Goal: Transaction & Acquisition: Purchase product/service

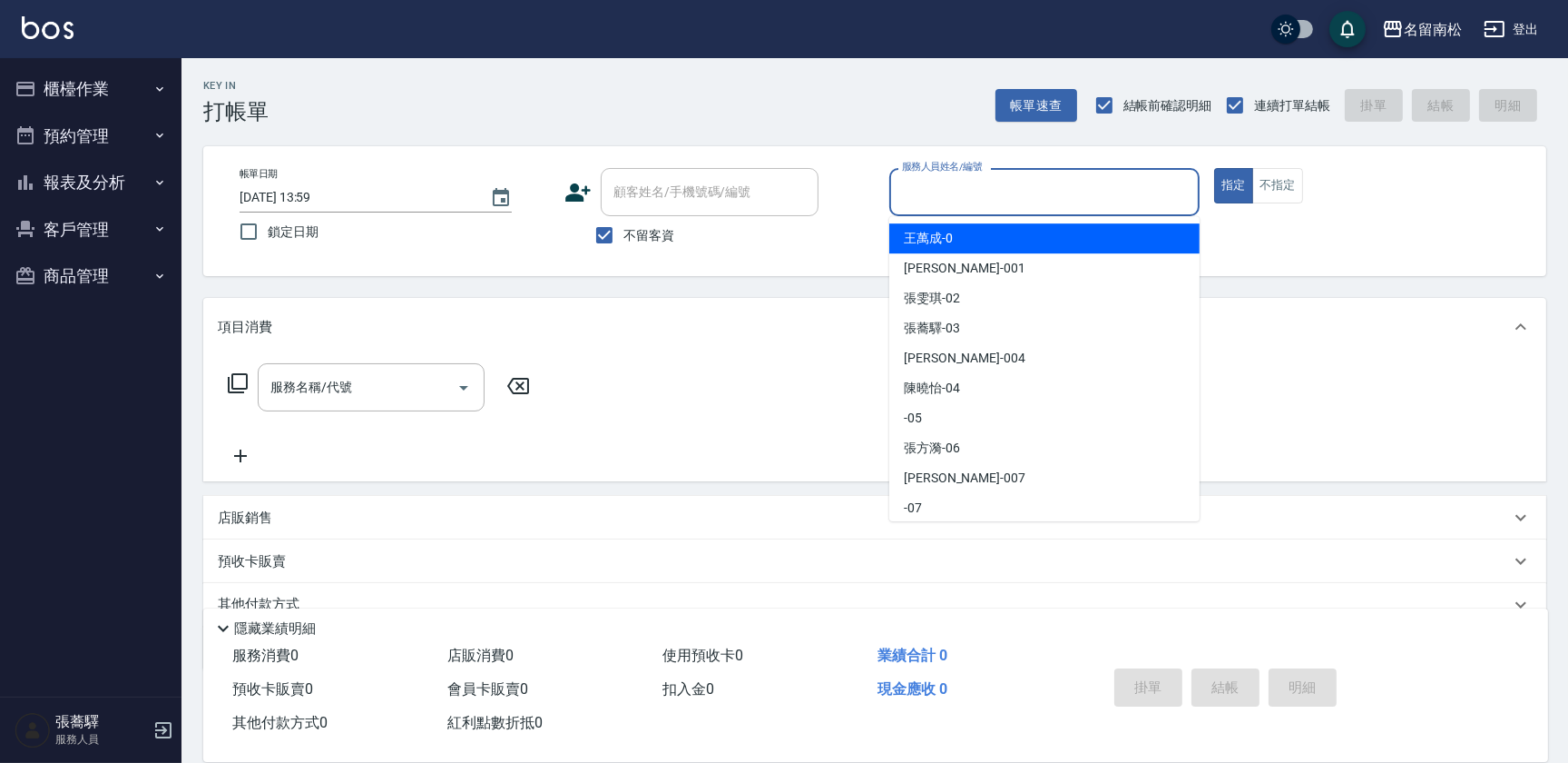
drag, startPoint x: 967, startPoint y: 204, endPoint x: 904, endPoint y: 220, distance: 65.0
click at [957, 215] on div "服務人員姓名/編號" at bounding box center [1044, 191] width 310 height 48
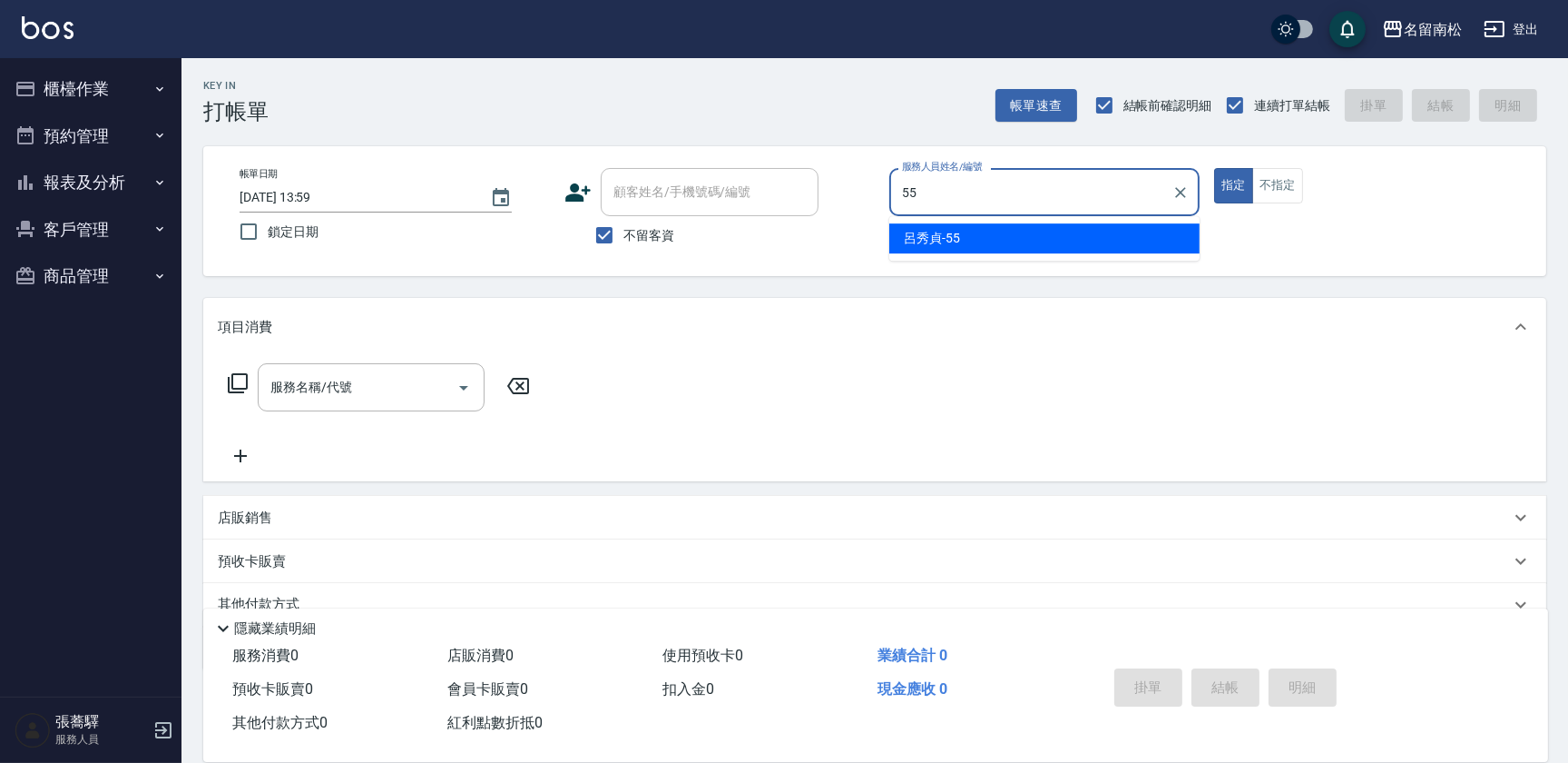
type input "呂秀貞-55"
type button "true"
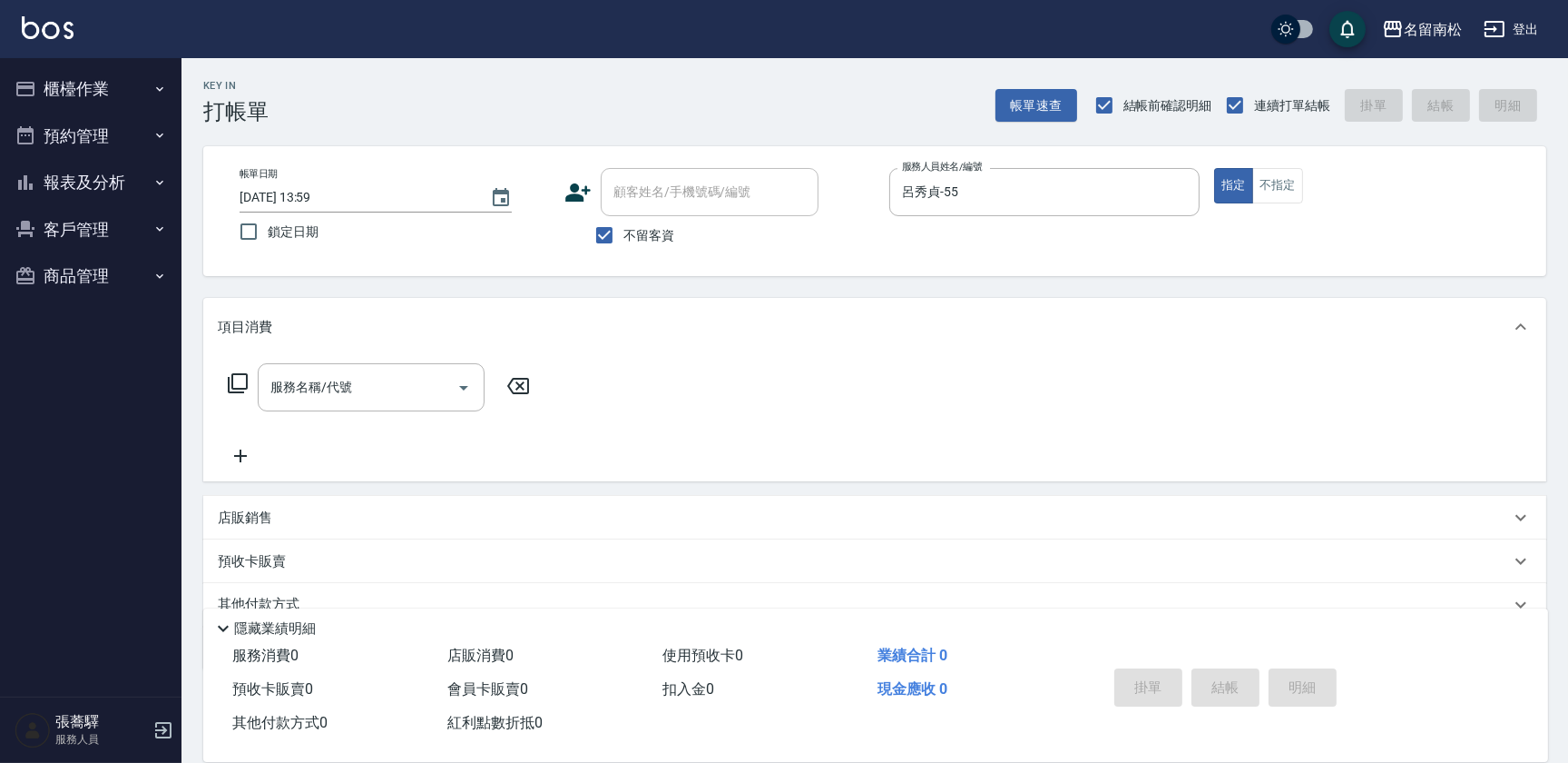
click at [242, 379] on icon at bounding box center [238, 383] width 22 height 22
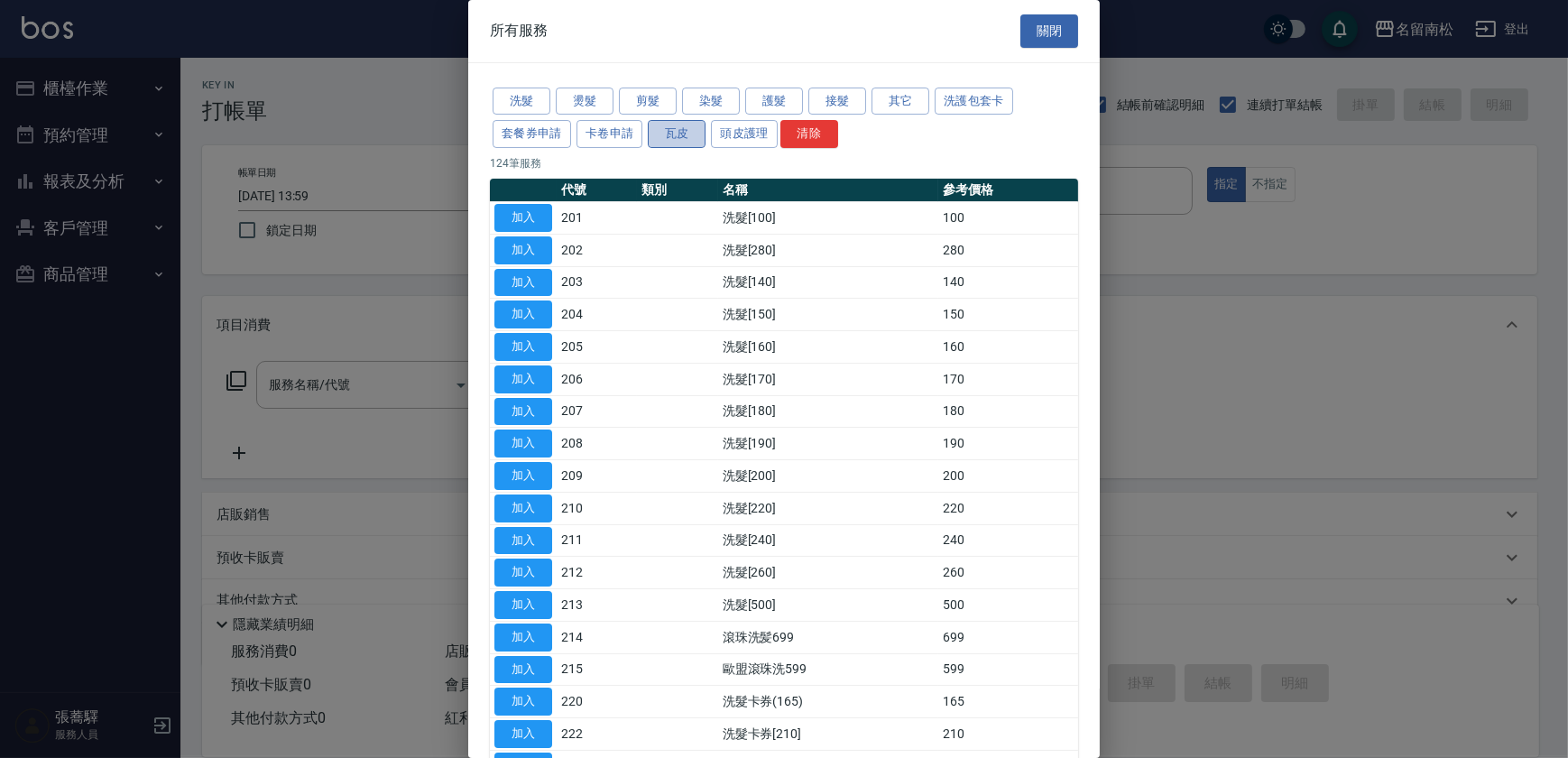
click at [670, 122] on button "瓦皮" at bounding box center [677, 134] width 57 height 28
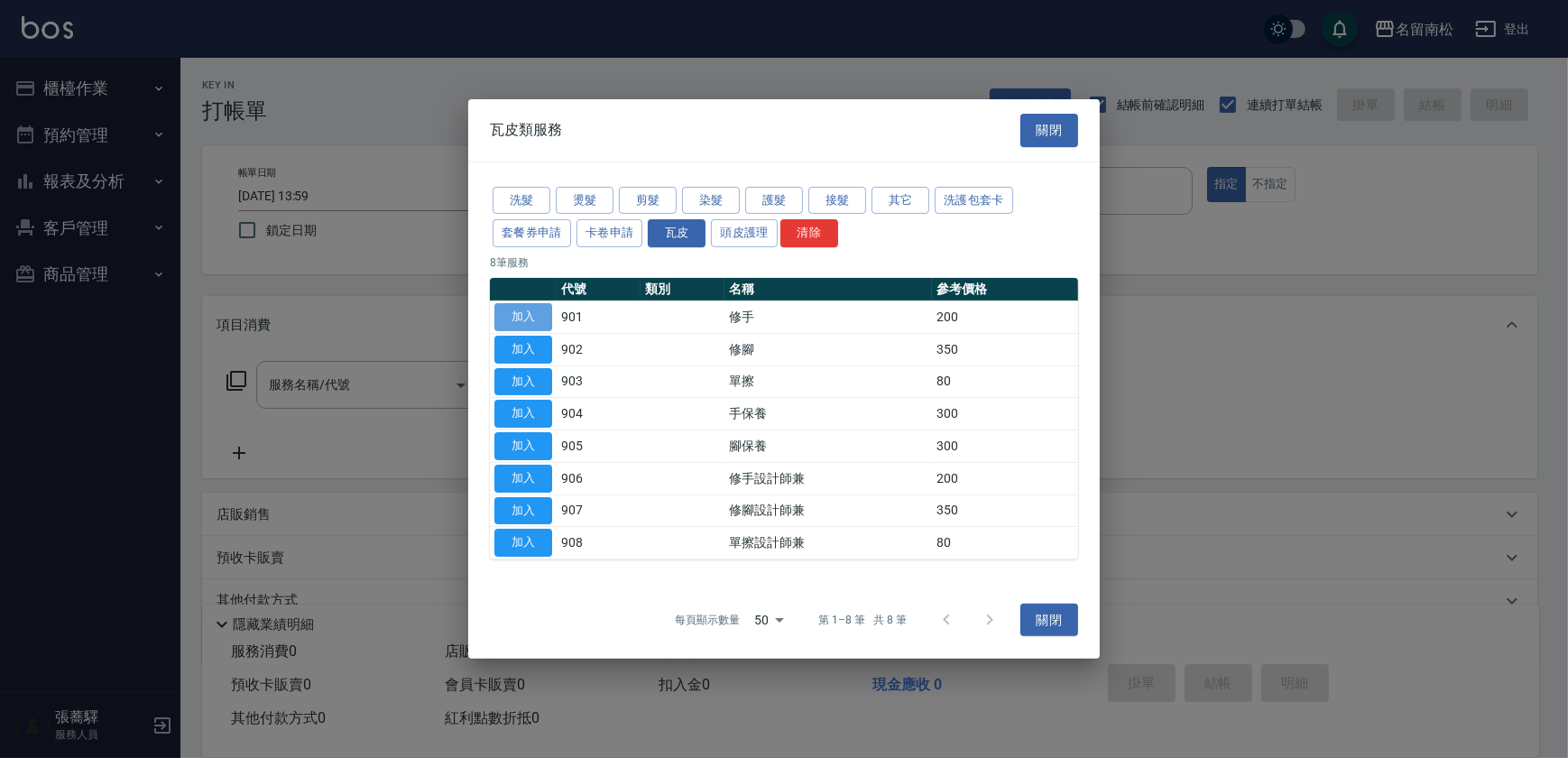
click at [516, 316] on button "加入" at bounding box center [523, 317] width 57 height 28
type input "修手(901)"
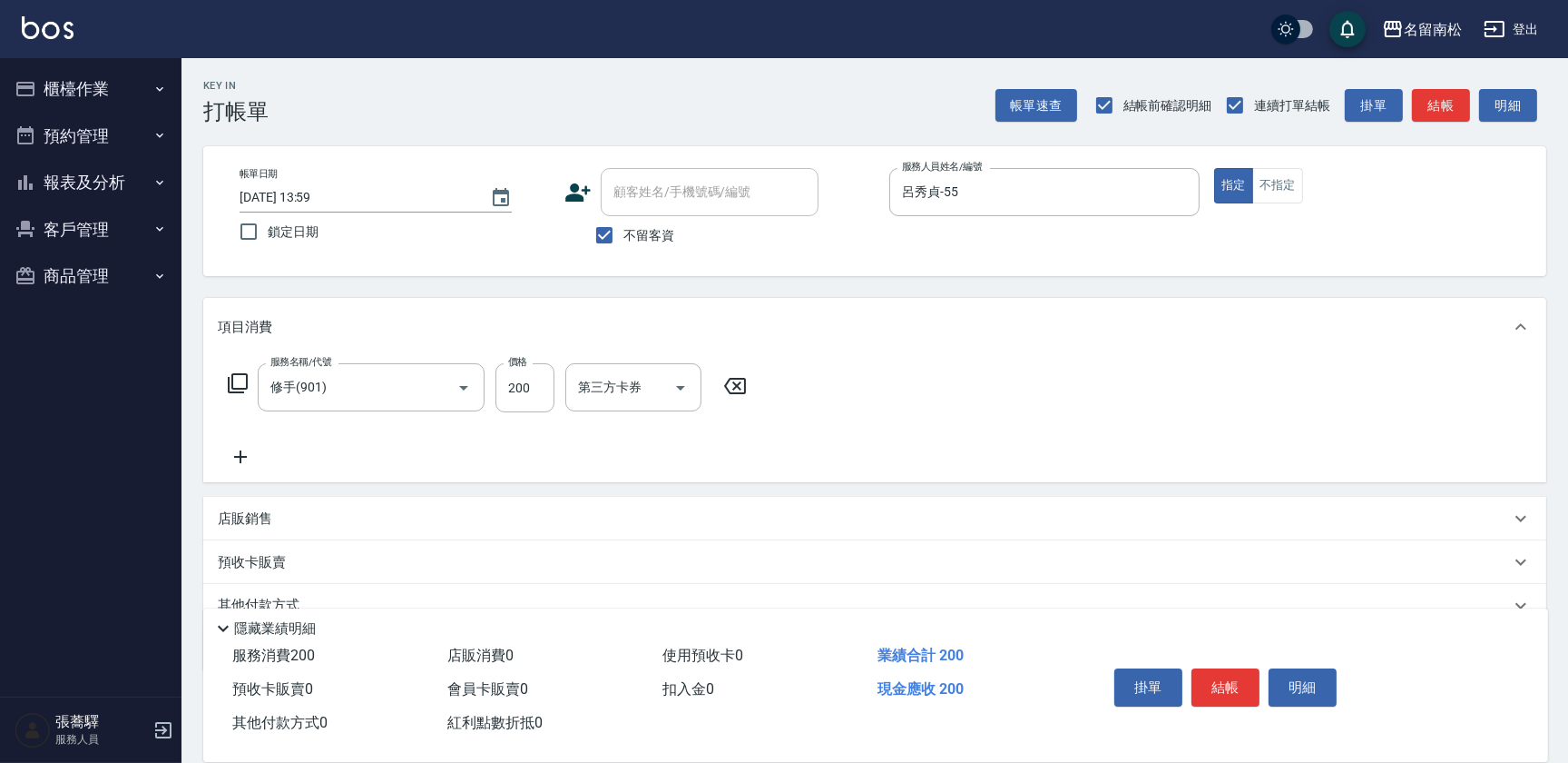
click at [245, 388] on icon at bounding box center [238, 383] width 22 height 22
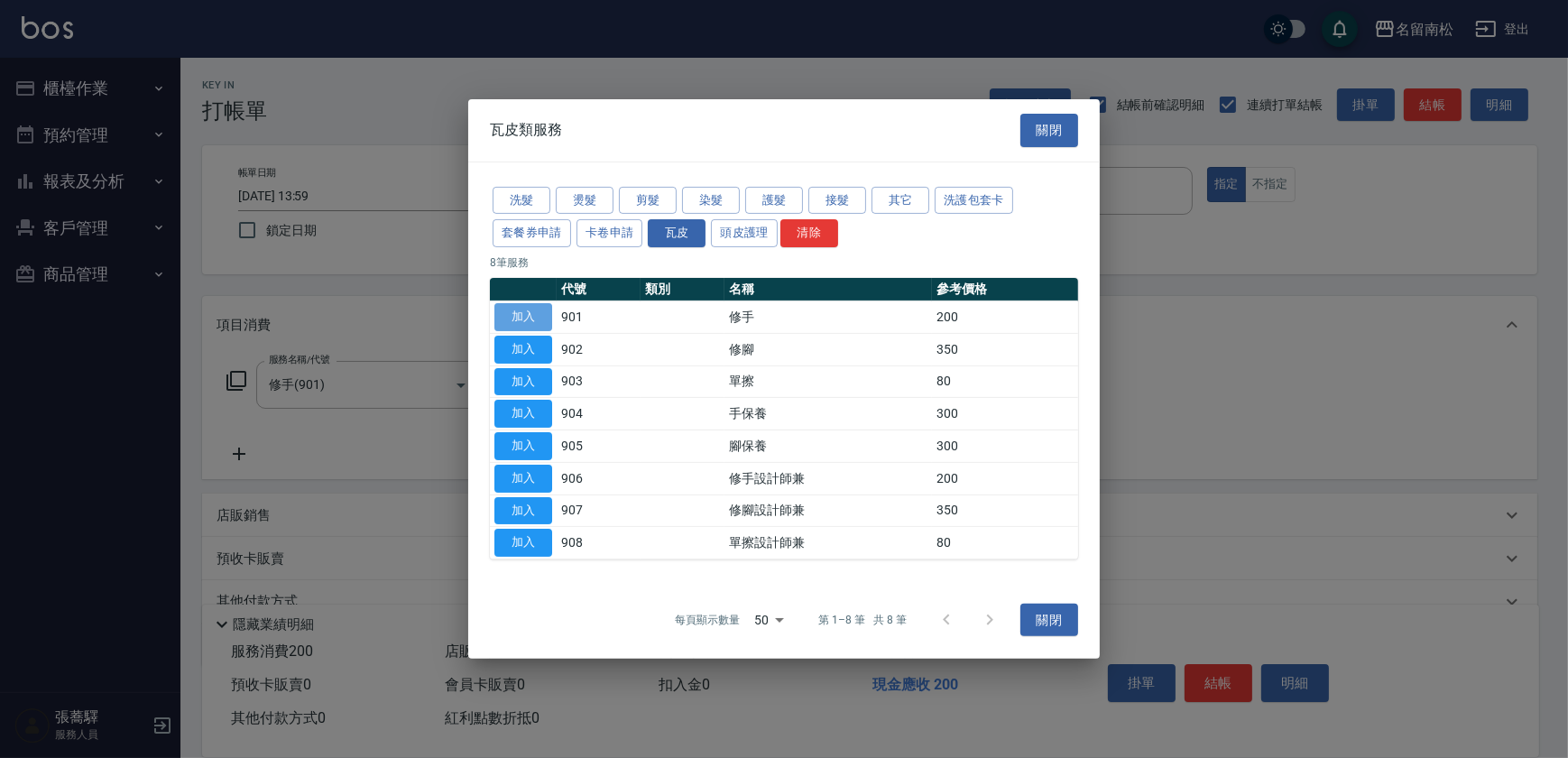
click at [514, 316] on button "加入" at bounding box center [523, 317] width 57 height 28
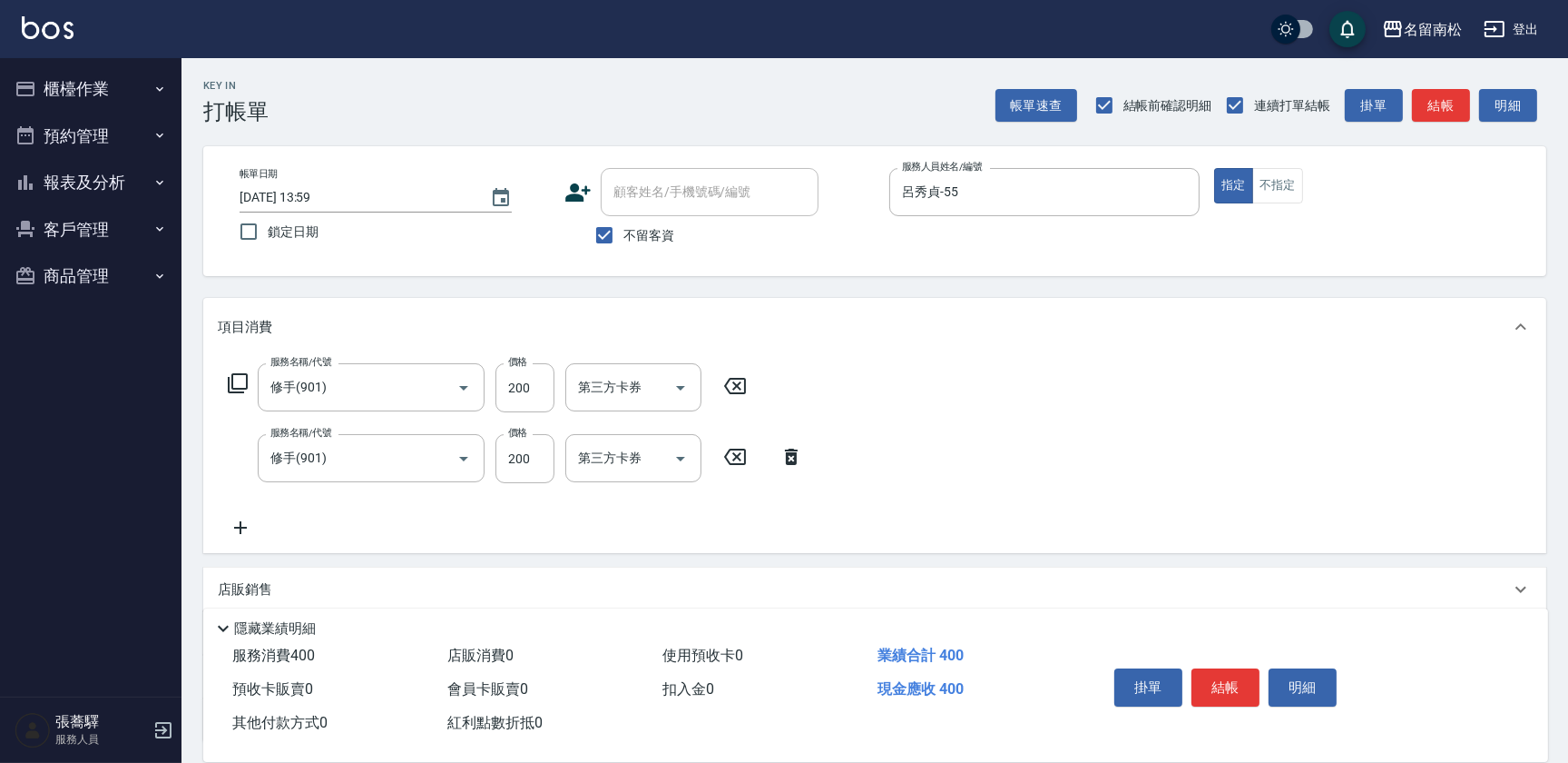
click at [236, 384] on icon at bounding box center [238, 383] width 22 height 22
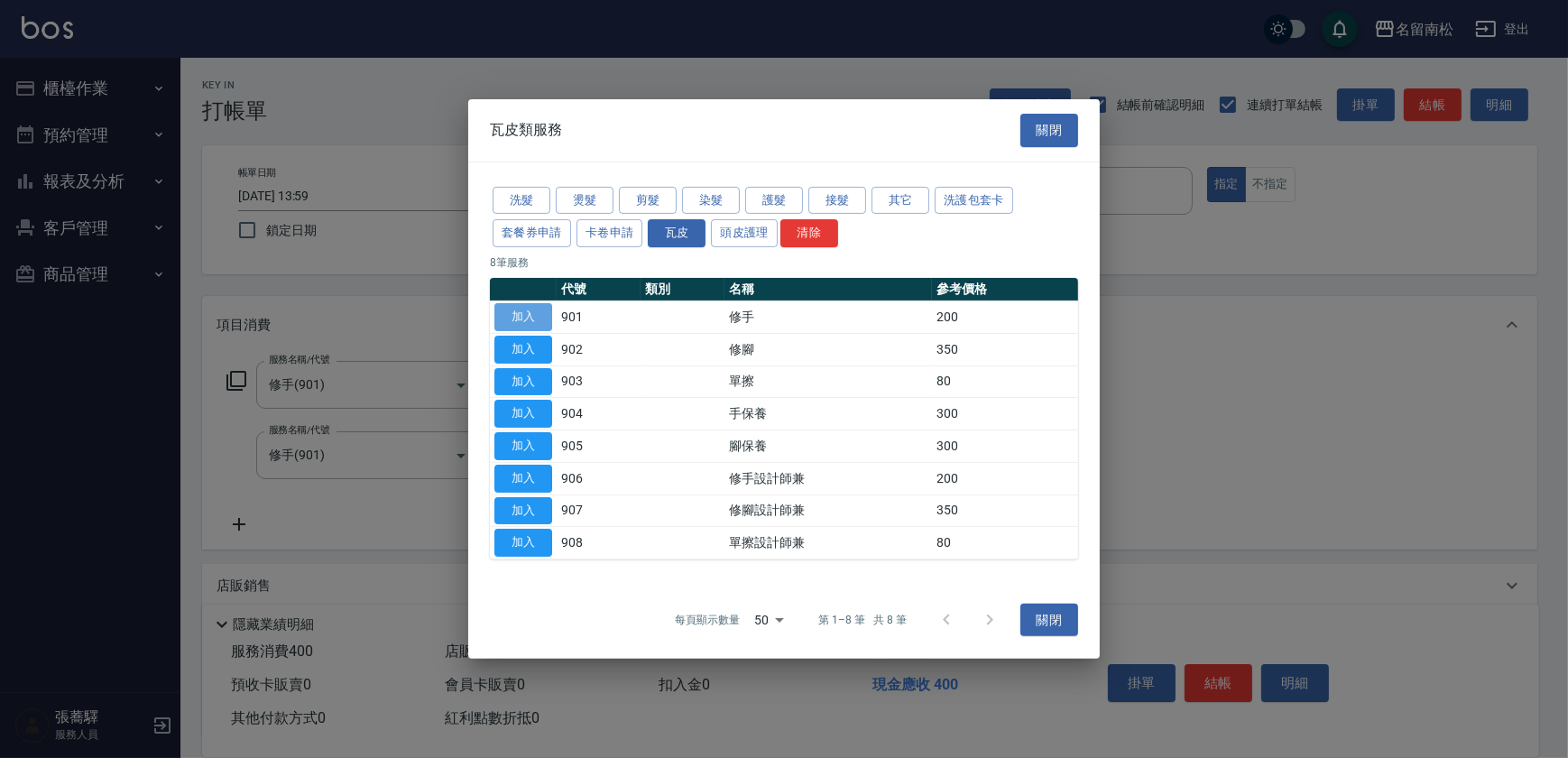
click at [530, 318] on button "加入" at bounding box center [523, 317] width 57 height 28
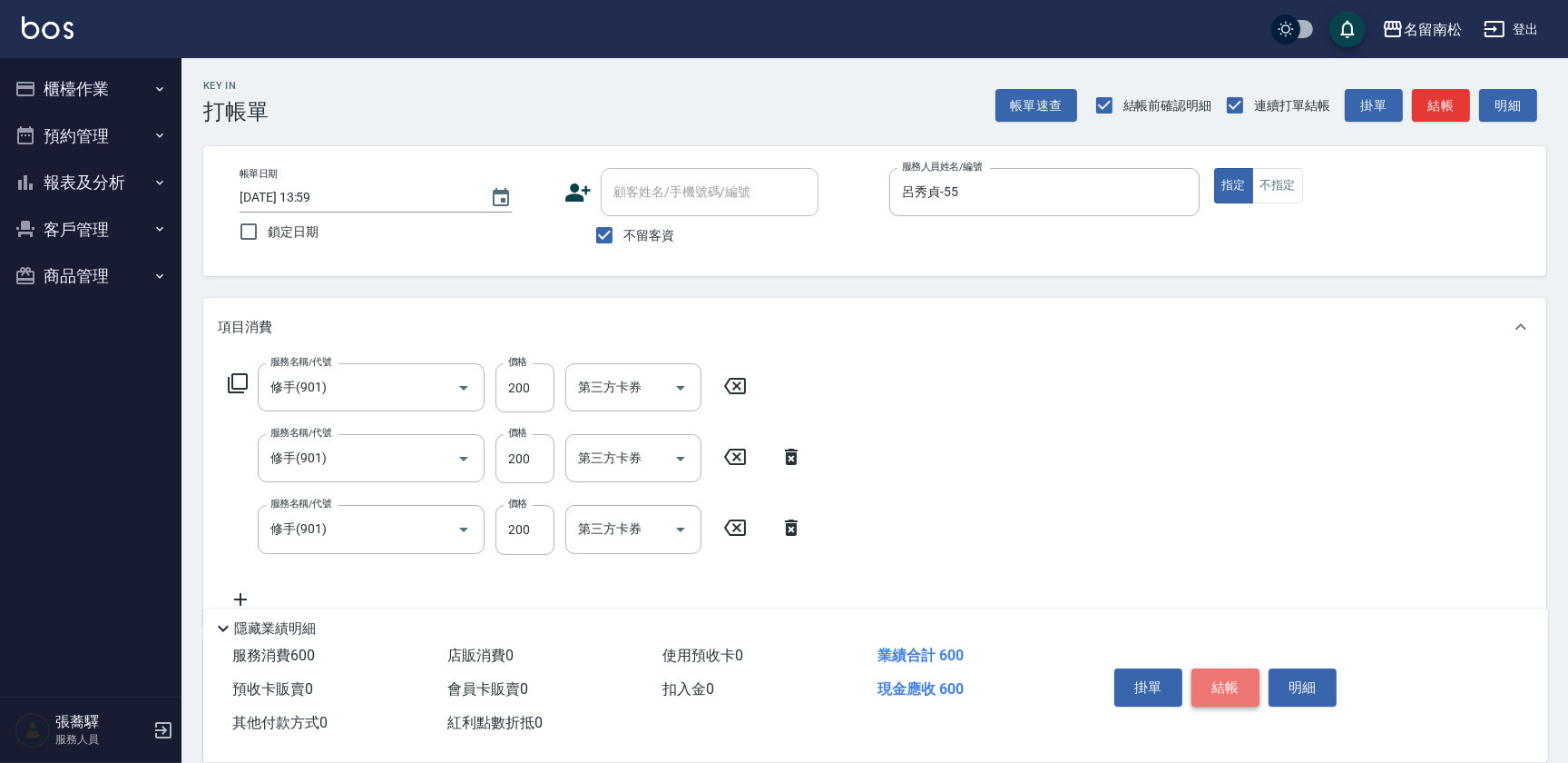
click at [1218, 677] on button "結帳" at bounding box center [1225, 687] width 68 height 38
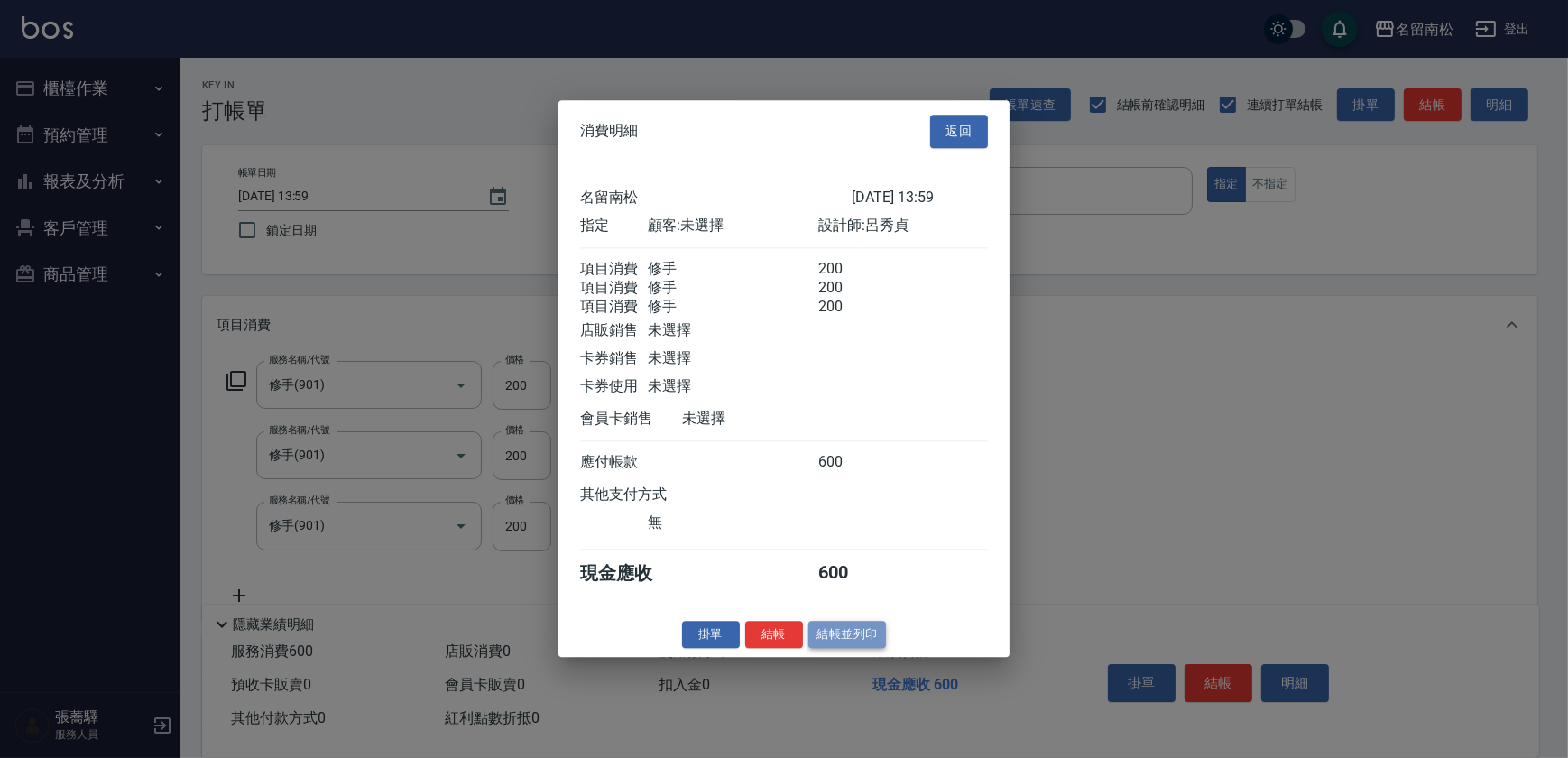
click at [826, 648] on button "結帳並列印" at bounding box center [847, 634] width 78 height 28
